Goal: Transaction & Acquisition: Purchase product/service

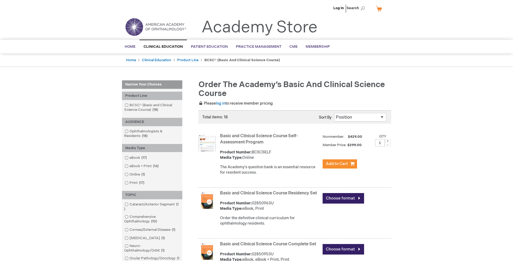
scroll to position [1, 0]
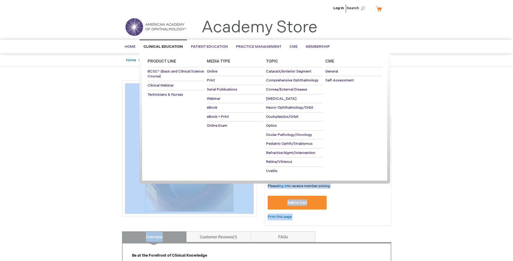
drag, startPoint x: 394, startPoint y: 86, endPoint x: 160, endPoint y: 44, distance: 237.7
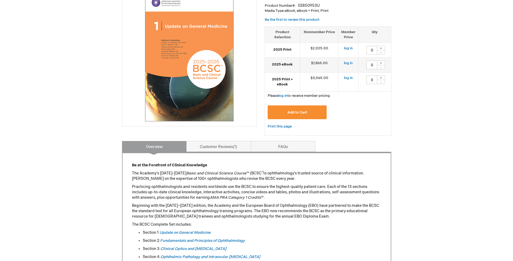
scroll to position [67, 0]
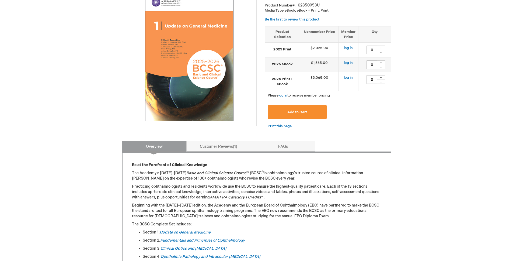
scroll to position [110, 0]
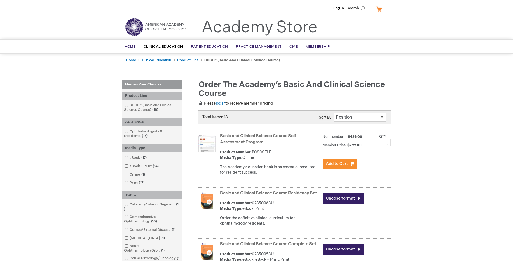
scroll to position [38, 0]
